Goal: Manage account settings

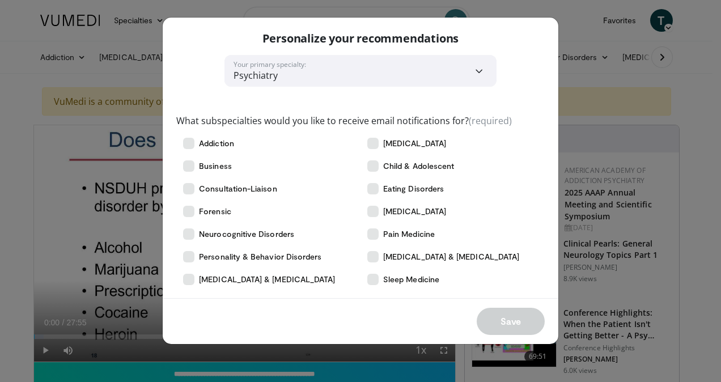
click at [558, 21] on div "**********" at bounding box center [360, 191] width 721 height 382
click at [375, 279] on icon at bounding box center [372, 279] width 11 height 11
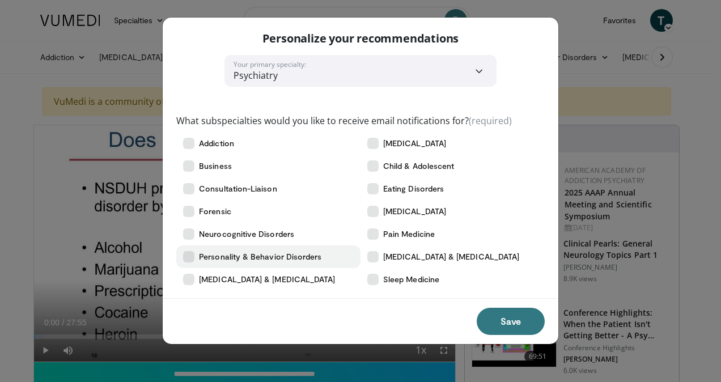
click at [194, 256] on label "Personality & Behavior Disorders" at bounding box center [268, 256] width 184 height 23
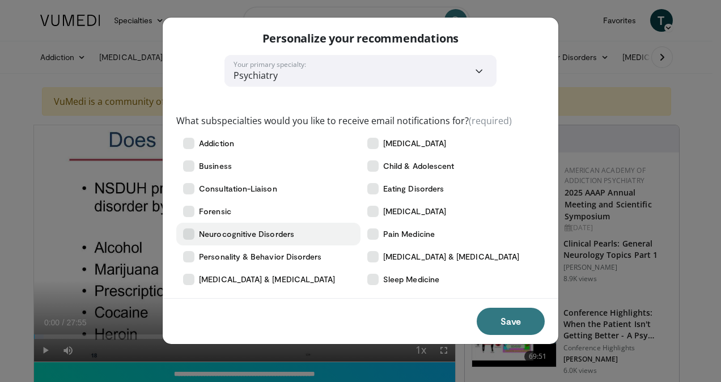
click at [188, 236] on icon at bounding box center [188, 233] width 11 height 11
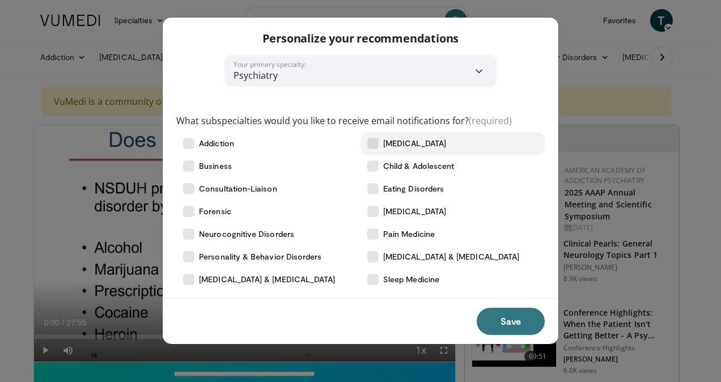
click at [360, 147] on label "[MEDICAL_DATA]" at bounding box center [452, 143] width 184 height 23
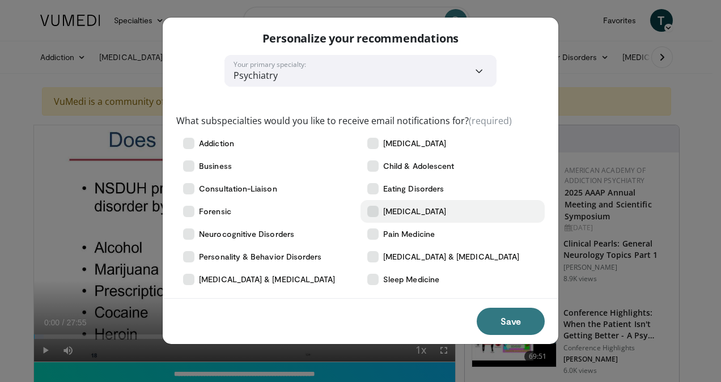
click at [375, 219] on label "[MEDICAL_DATA]" at bounding box center [452, 211] width 184 height 23
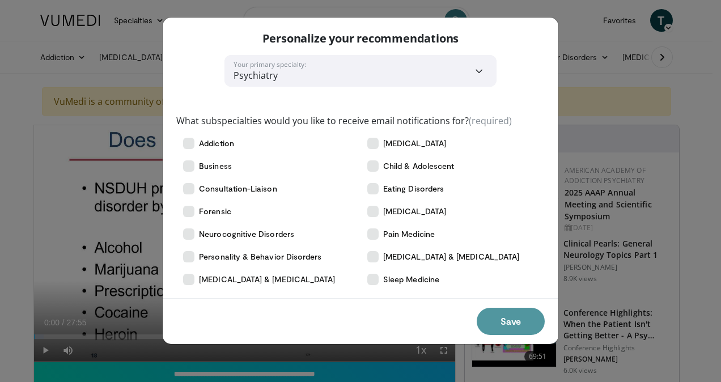
click at [499, 313] on button "Save" at bounding box center [511, 321] width 68 height 27
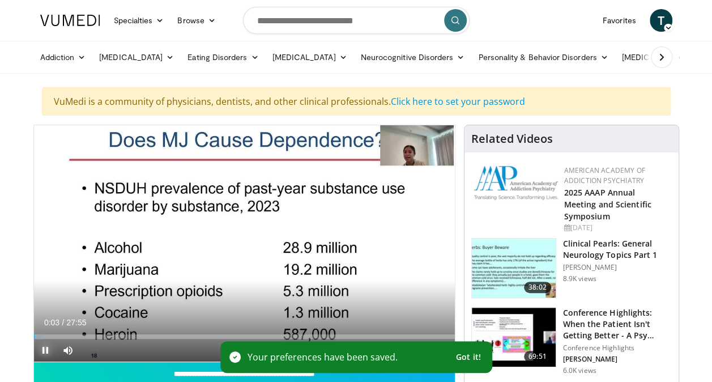
click at [43, 353] on span "Video Player" at bounding box center [45, 350] width 23 height 23
